Goal: Find specific page/section: Find specific page/section

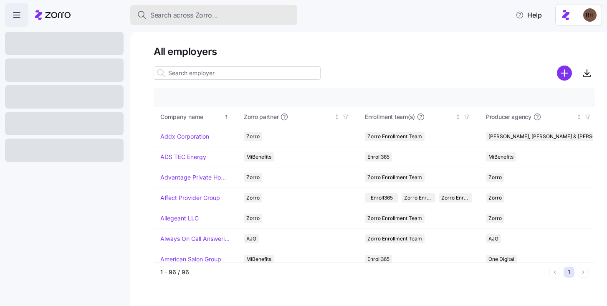
click at [172, 17] on span "Search across Zorro..." at bounding box center [184, 15] width 68 height 10
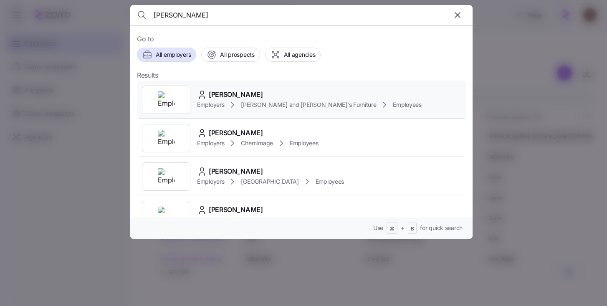
type input "[PERSON_NAME]"
click at [244, 94] on span "[PERSON_NAME]" at bounding box center [236, 94] width 54 height 10
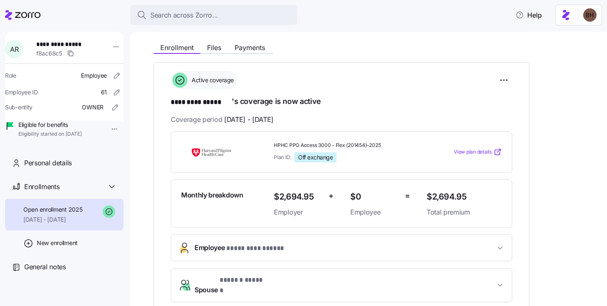
scroll to position [91, 0]
